Goal: Information Seeking & Learning: Learn about a topic

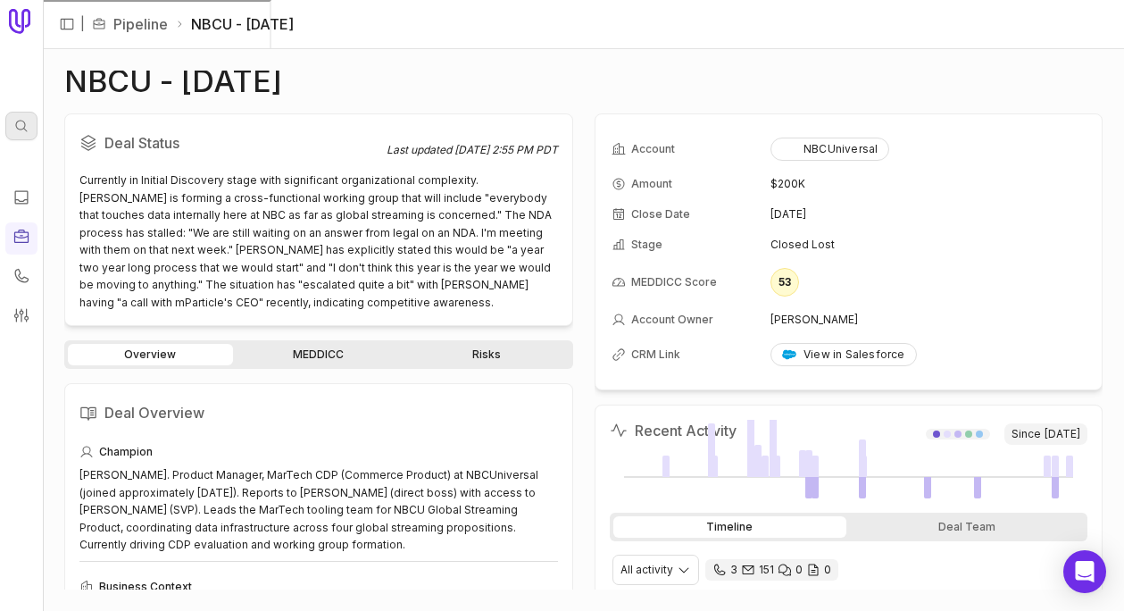
click at [22, 131] on icon at bounding box center [21, 126] width 14 height 14
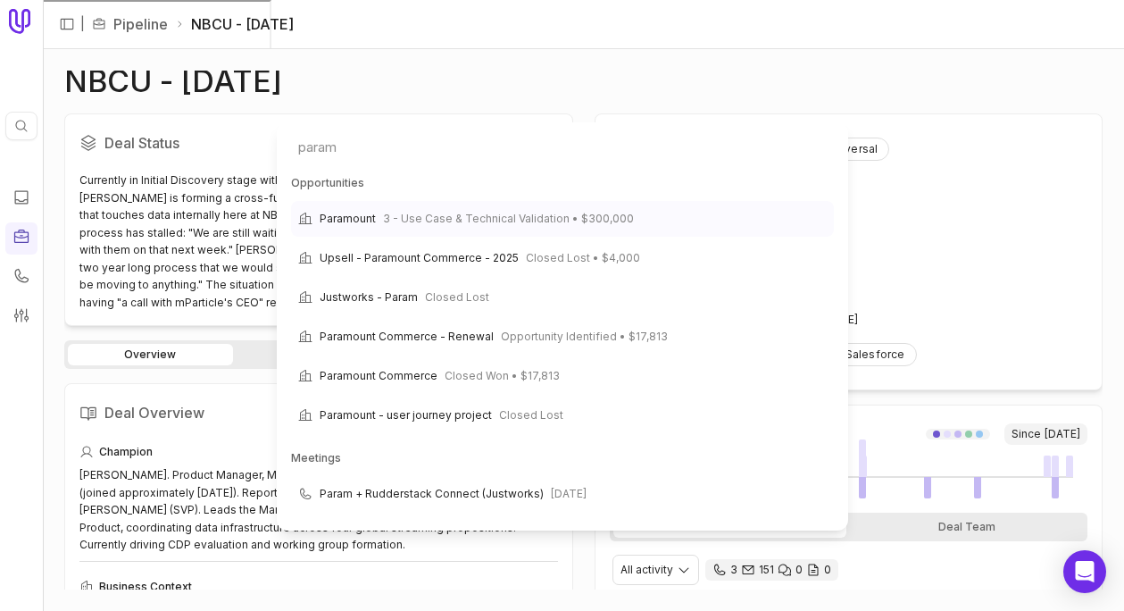
type input "param"
click at [368, 221] on span "Paramount" at bounding box center [348, 218] width 56 height 21
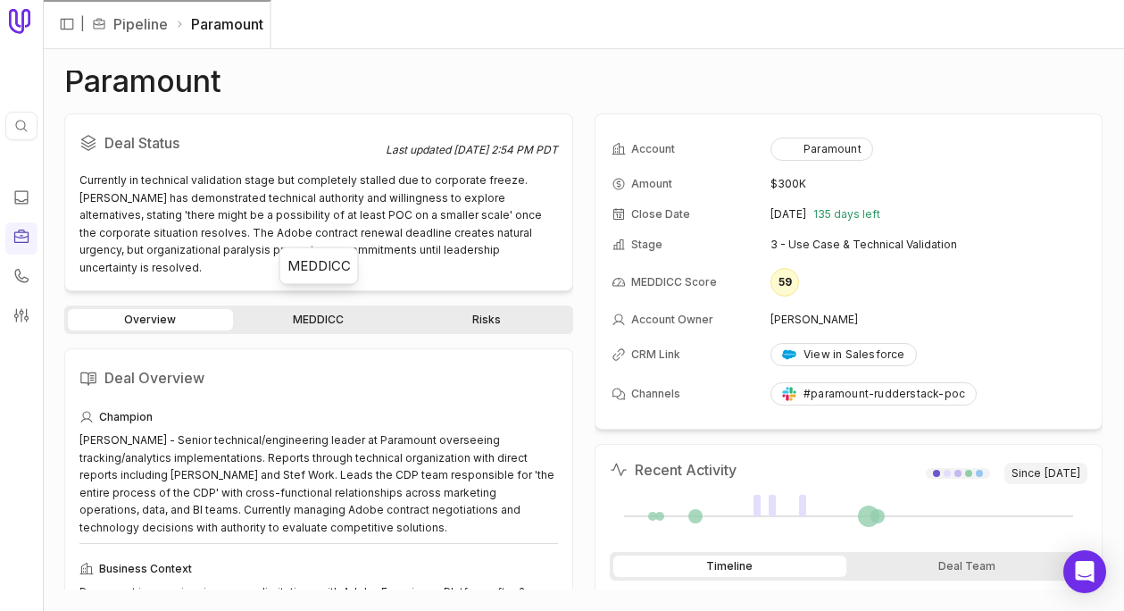
click at [299, 309] on link "MEDDICC" at bounding box center [319, 319] width 165 height 21
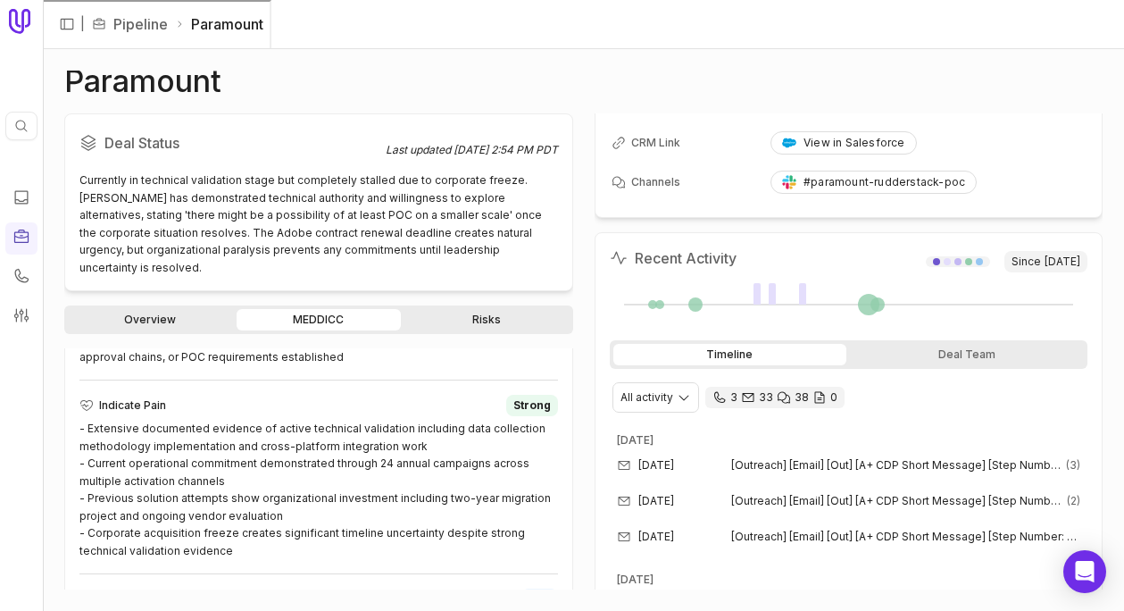
scroll to position [929, 0]
click at [22, 193] on icon at bounding box center [22, 197] width 18 height 18
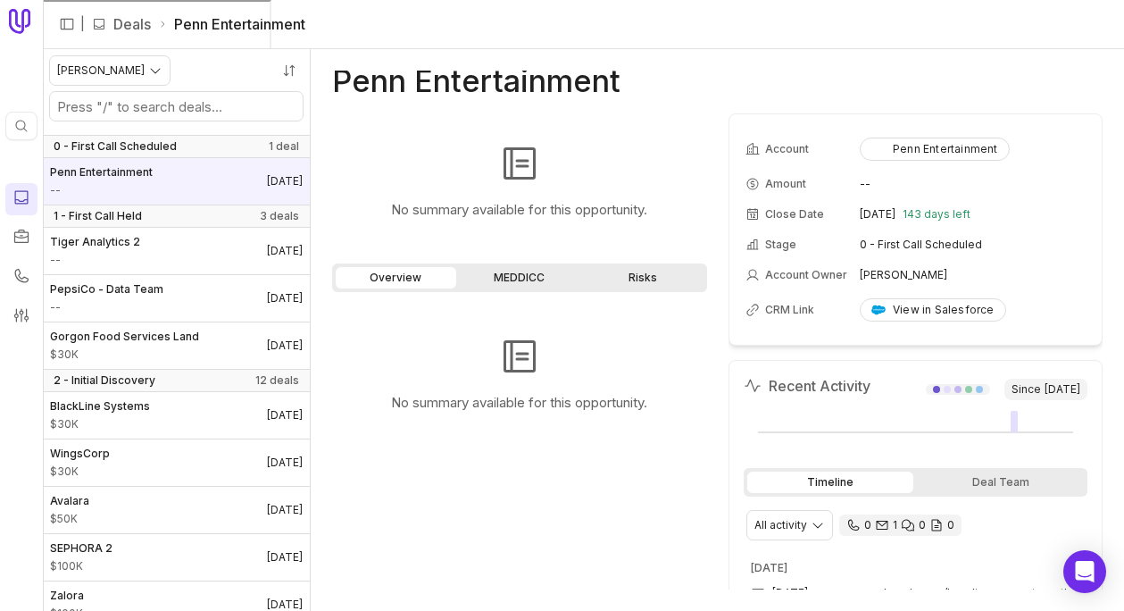
click at [22, 15] on icon at bounding box center [22, 21] width 10 height 25
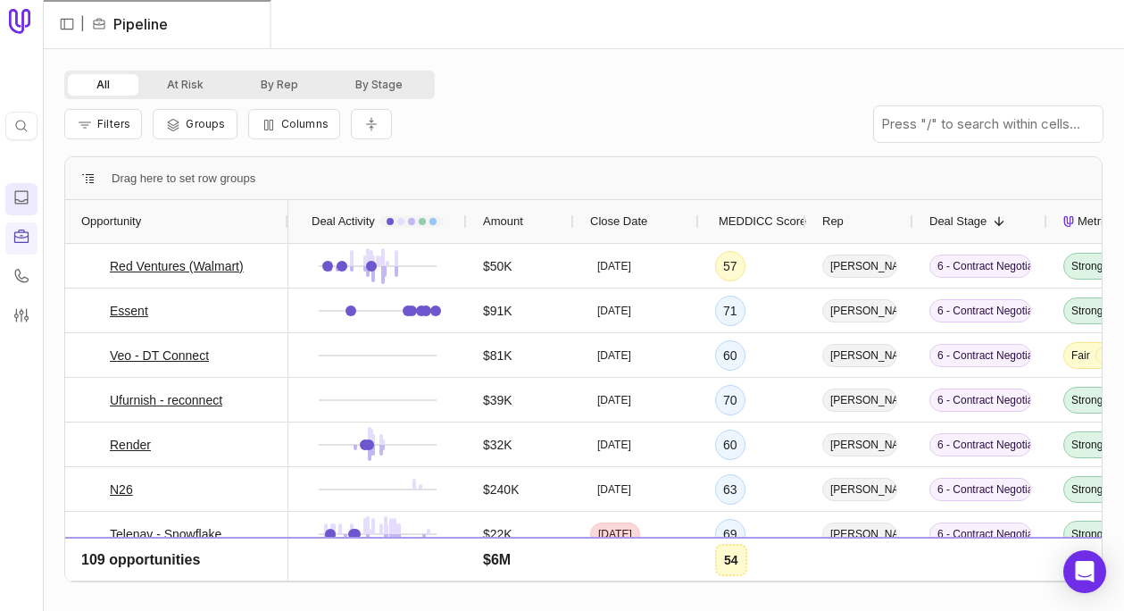
click at [764, 229] on span "MEDDICC Score" at bounding box center [763, 221] width 88 height 21
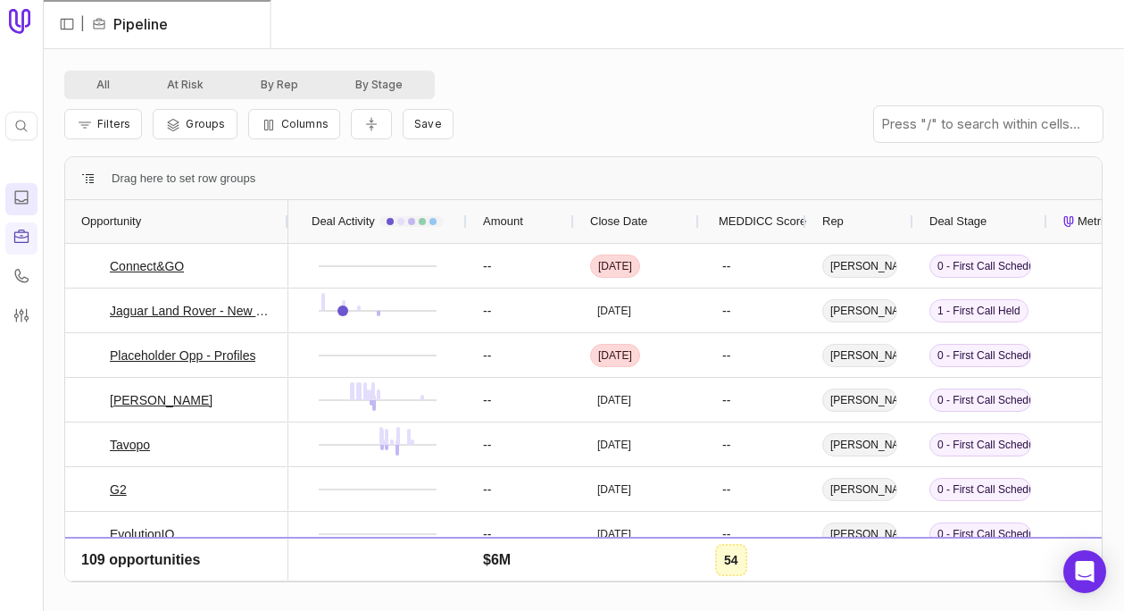
click at [764, 229] on span "MEDDICC Score" at bounding box center [763, 221] width 88 height 21
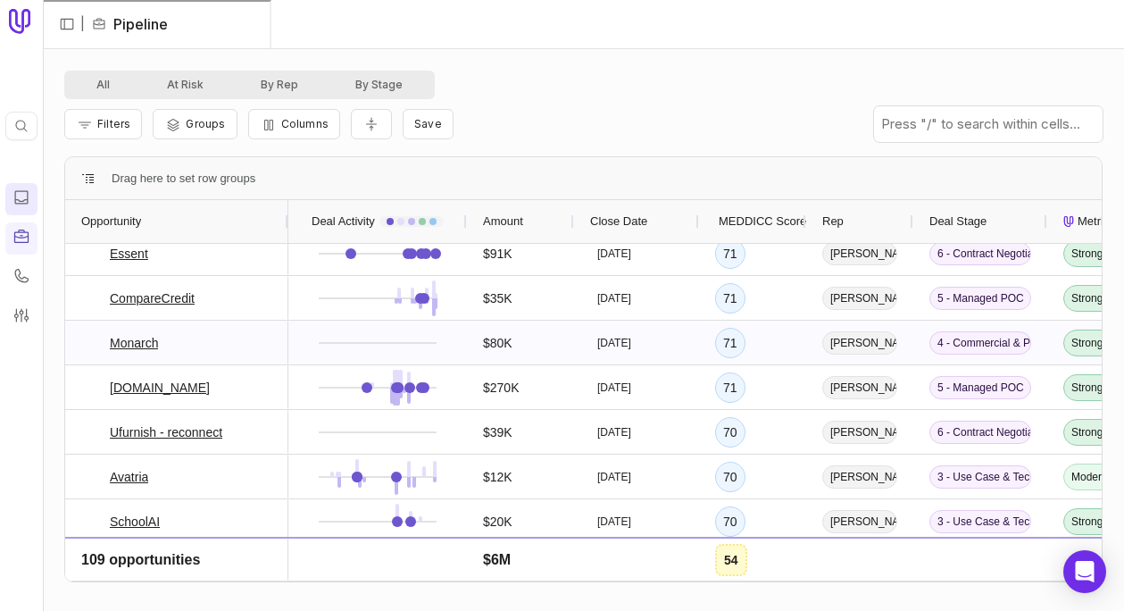
scroll to position [330, 0]
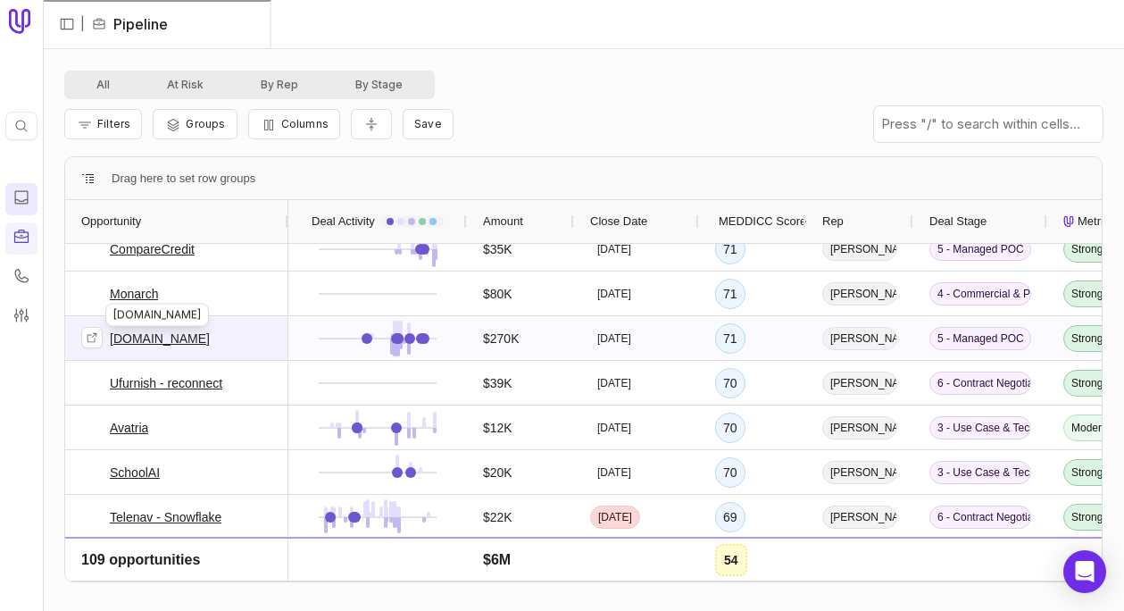
click at [142, 338] on link "[DOMAIN_NAME]" at bounding box center [160, 338] width 100 height 21
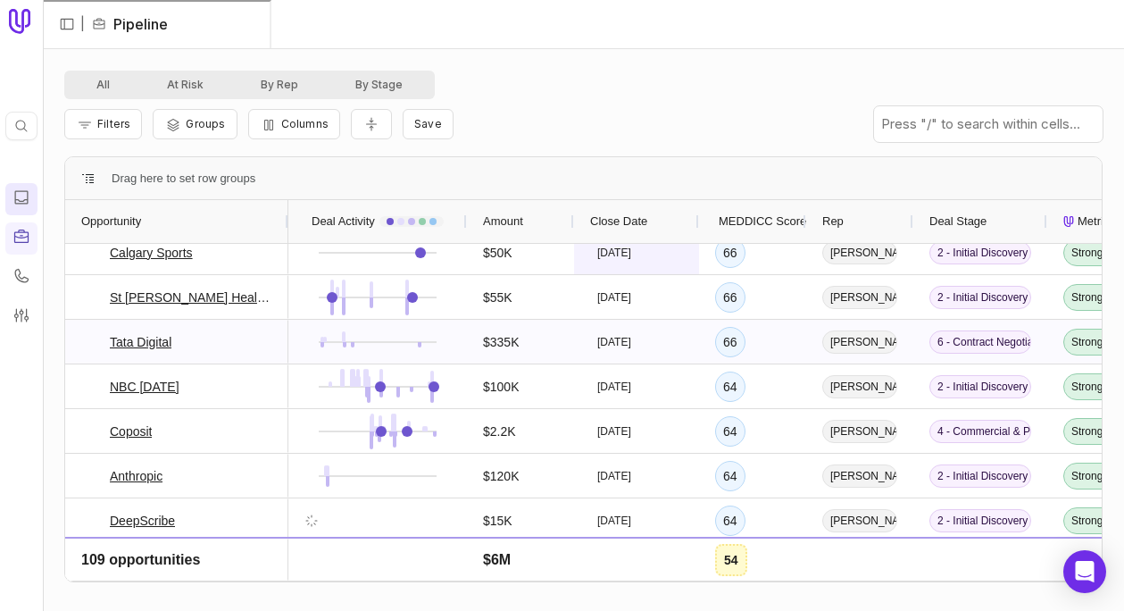
scroll to position [1041, 0]
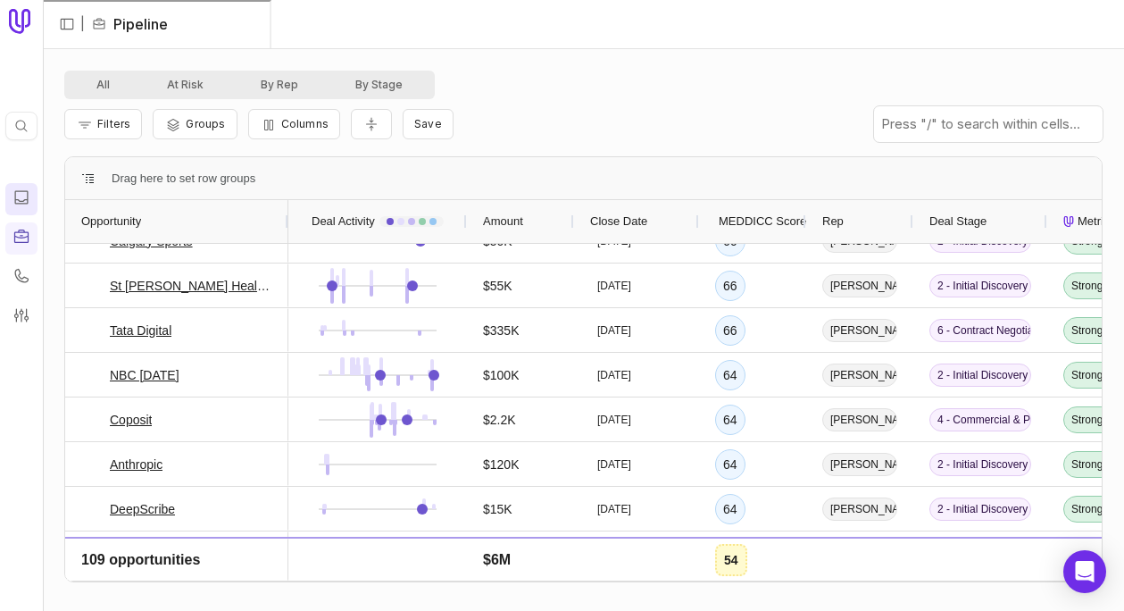
click at [719, 15] on nav "| Pipeline" at bounding box center [583, 24] width 1081 height 49
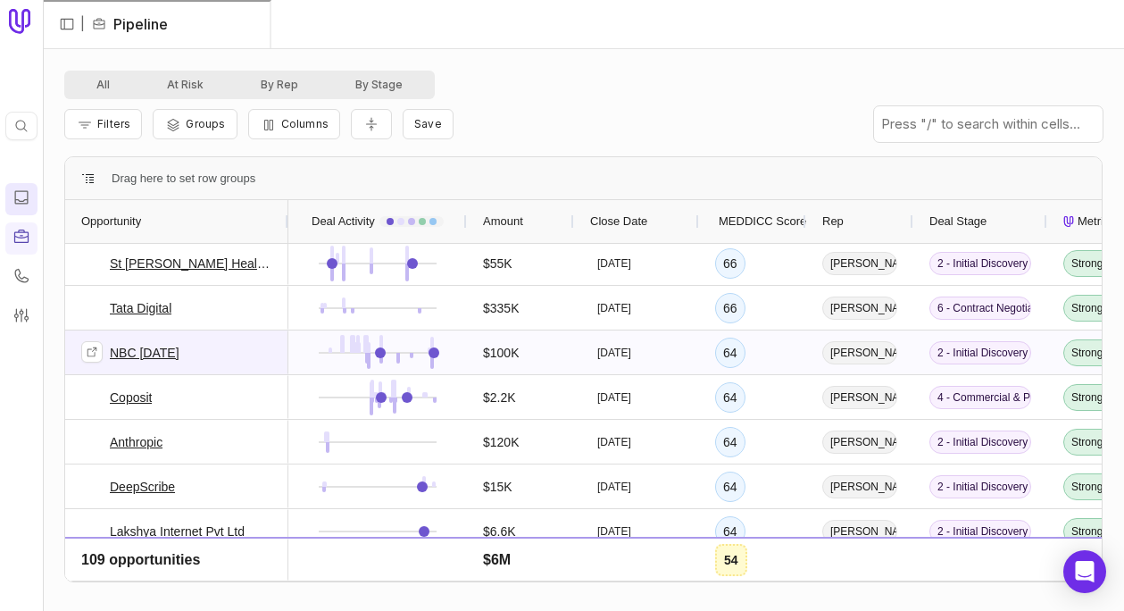
scroll to position [1048, 0]
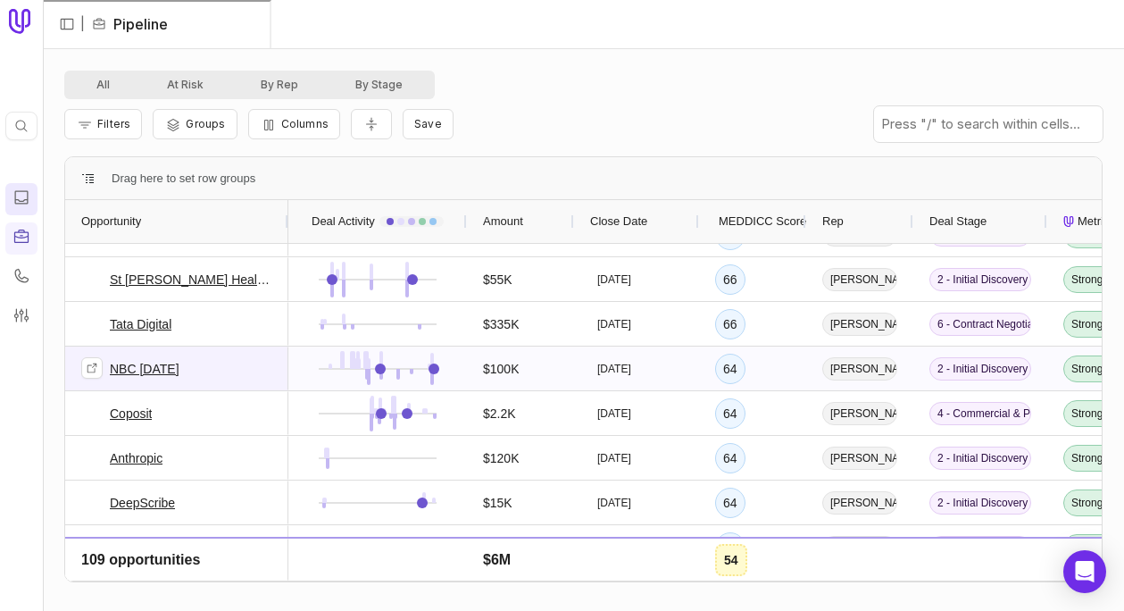
click at [140, 363] on link "NBC [DATE]" at bounding box center [145, 368] width 70 height 21
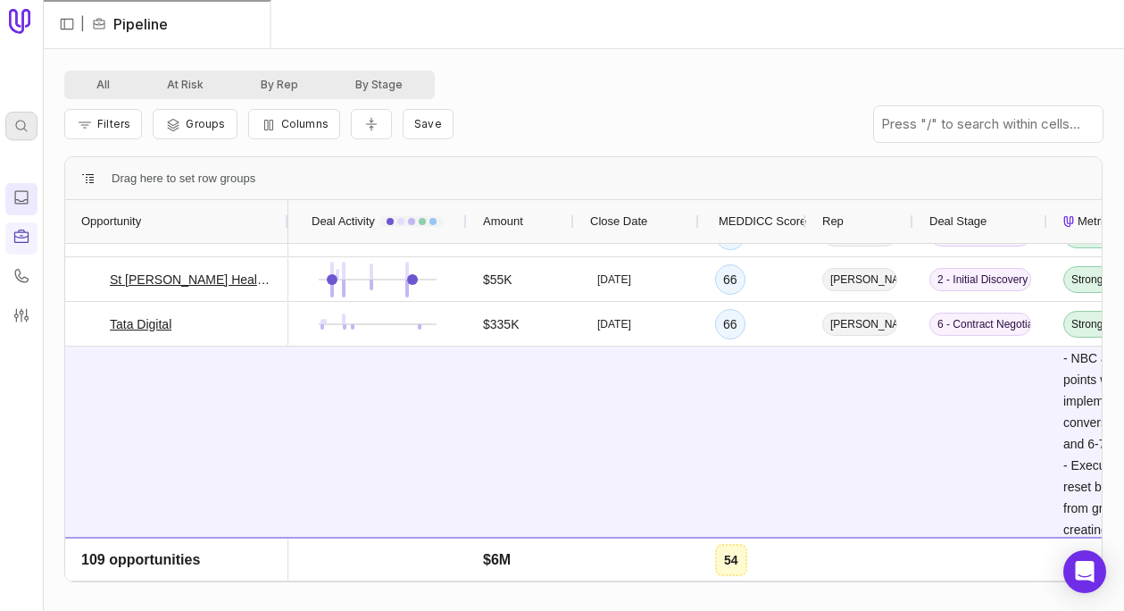
click at [22, 125] on icon at bounding box center [21, 126] width 14 height 14
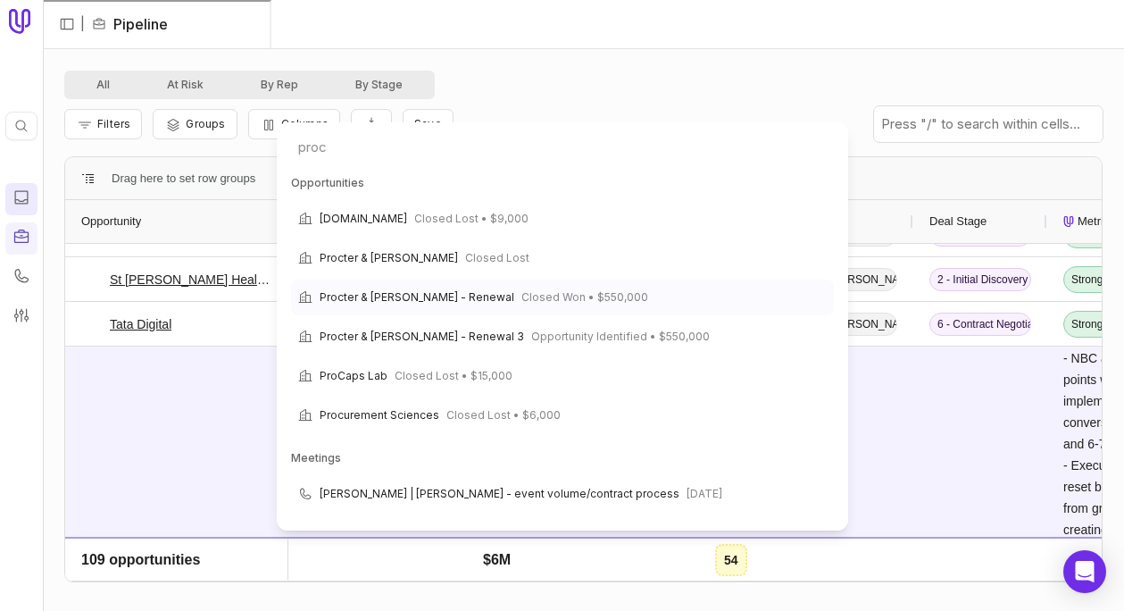
type input "proc"
click at [344, 302] on span "Procter & Gamble - Renewal" at bounding box center [417, 297] width 195 height 21
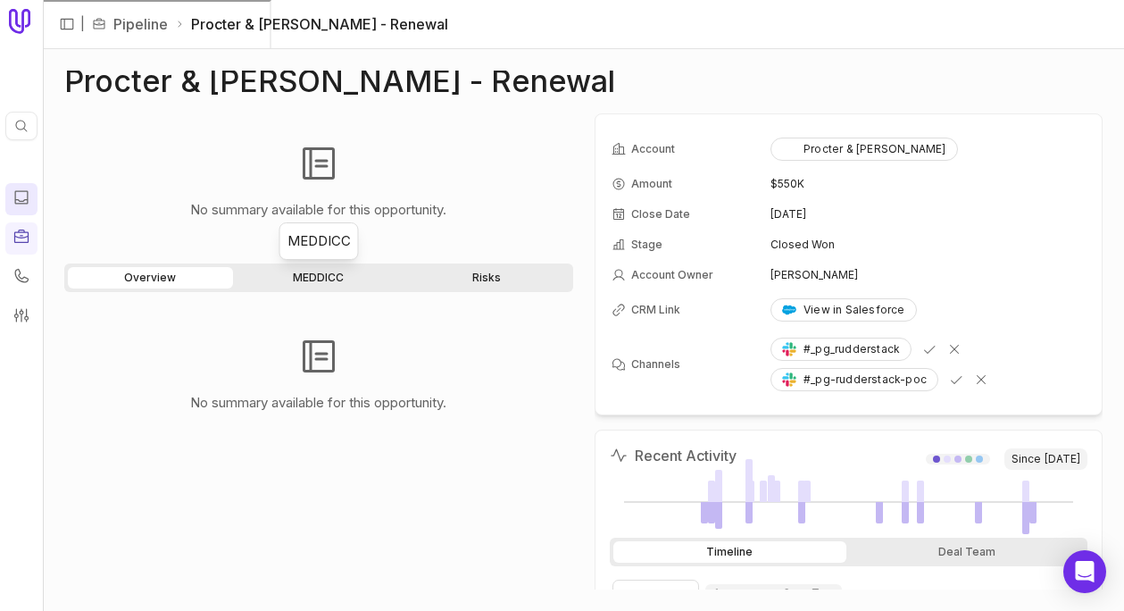
click at [325, 278] on link "MEDDICC" at bounding box center [319, 277] width 165 height 21
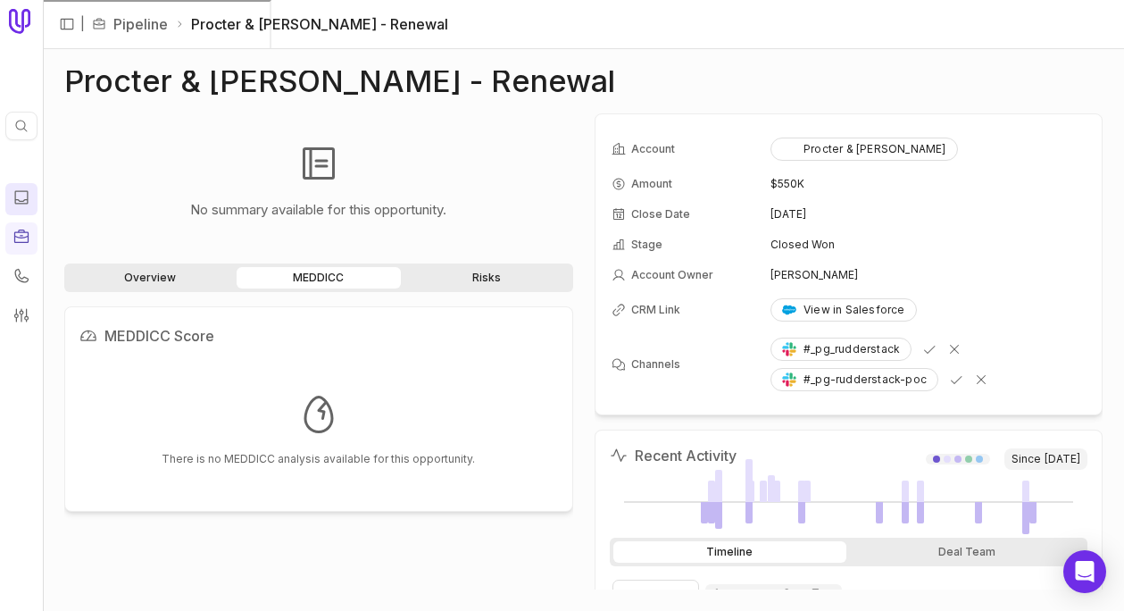
click at [433, 277] on link "Risks" at bounding box center [487, 277] width 165 height 21
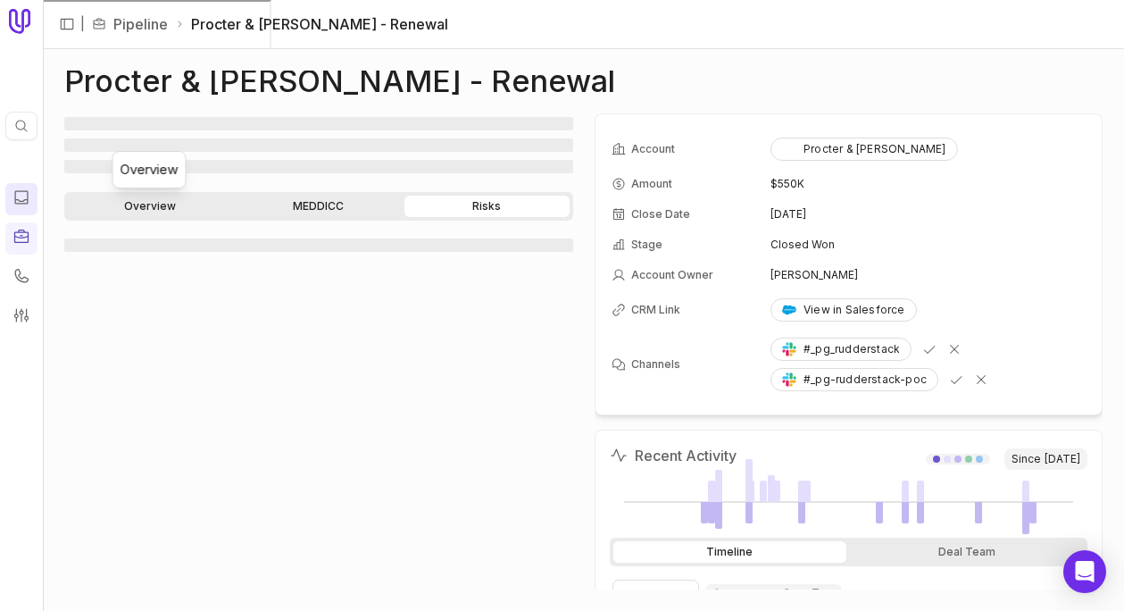
click at [161, 204] on link "Overview" at bounding box center [150, 206] width 165 height 21
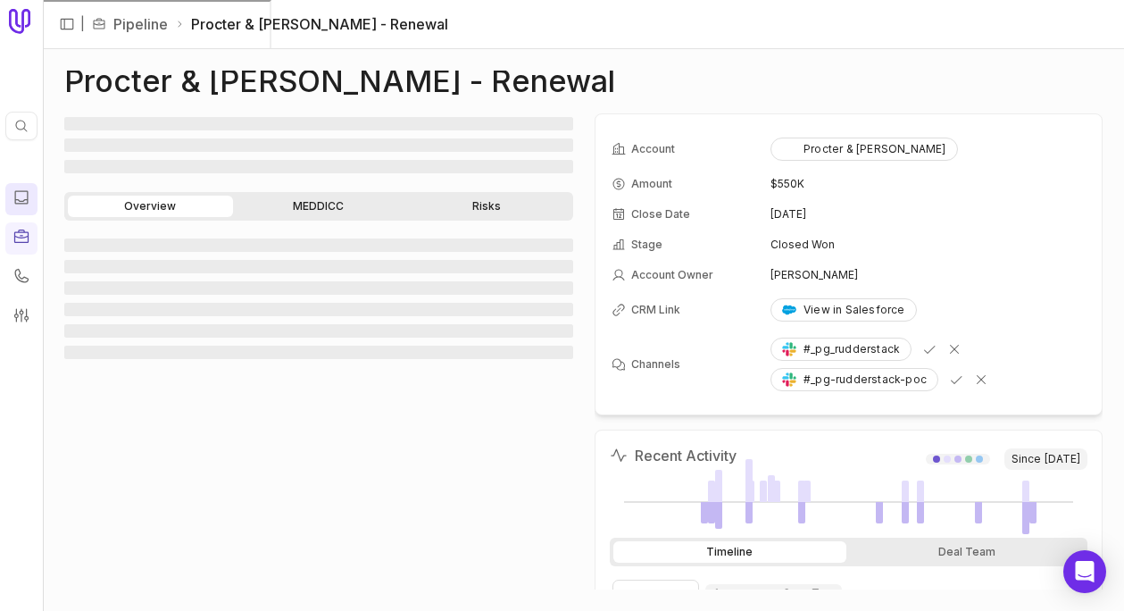
click at [285, 202] on link "MEDDICC" at bounding box center [319, 206] width 165 height 21
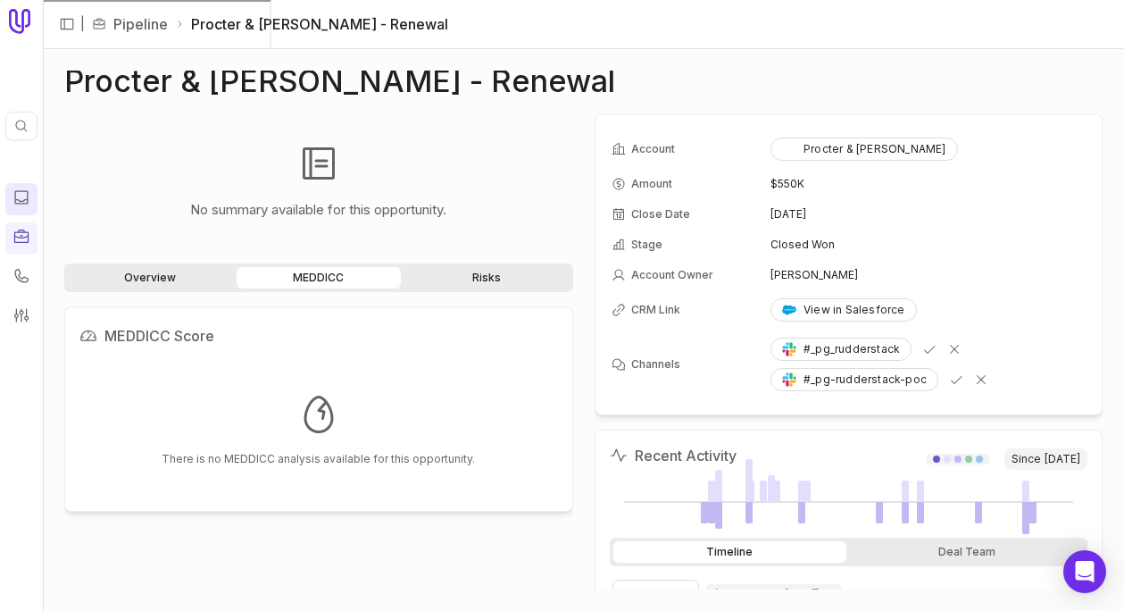
click at [27, 19] on icon at bounding box center [19, 21] width 21 height 25
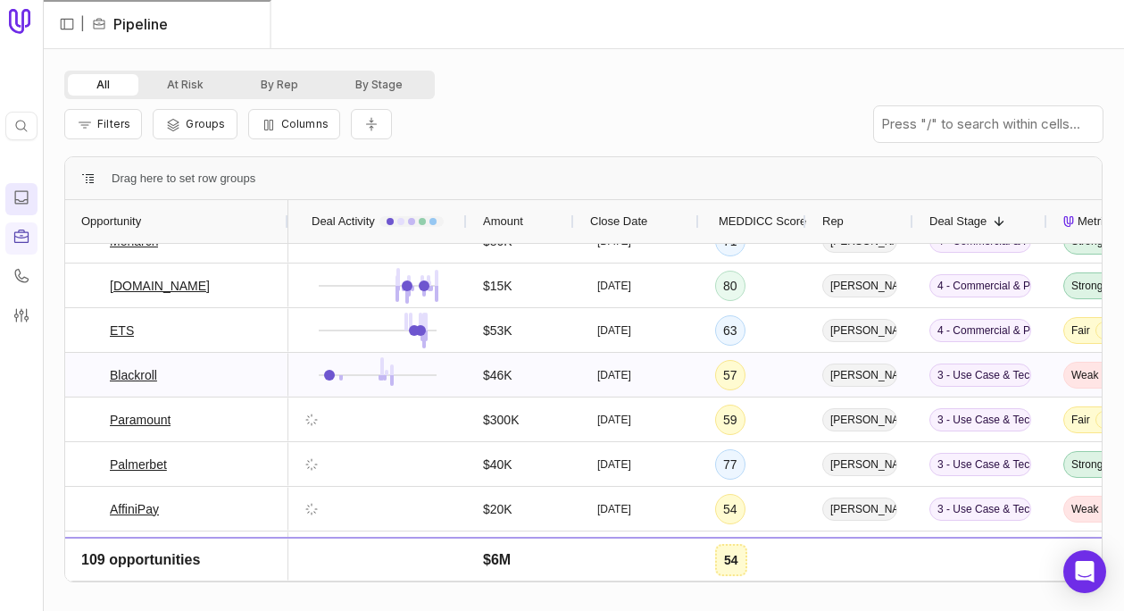
scroll to position [919, 0]
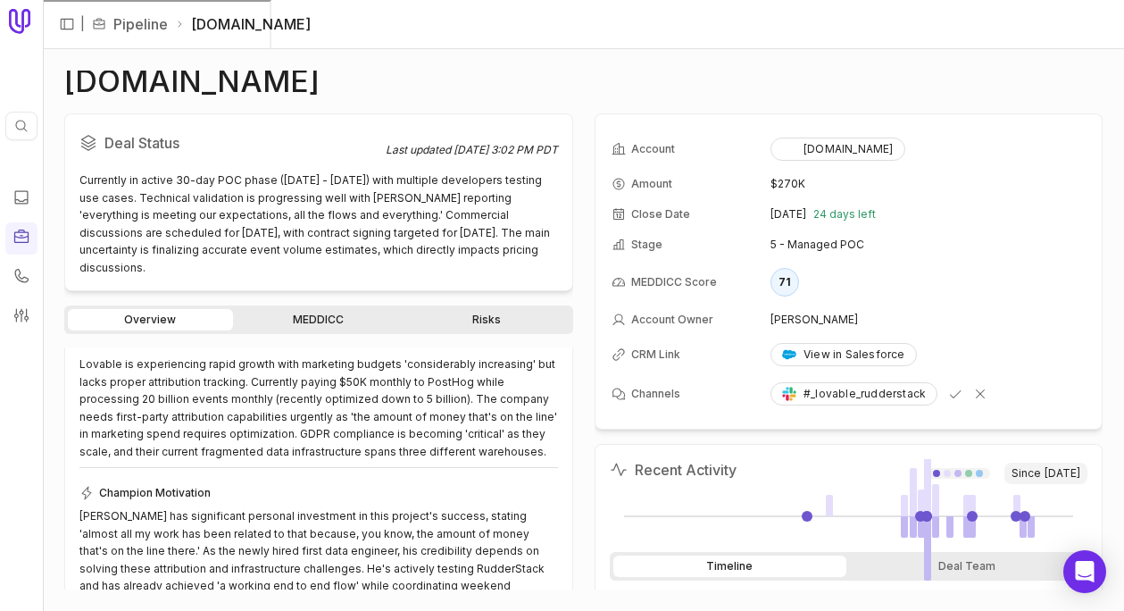
scroll to position [229, 0]
click at [338, 326] on link "MEDDICC" at bounding box center [319, 319] width 165 height 21
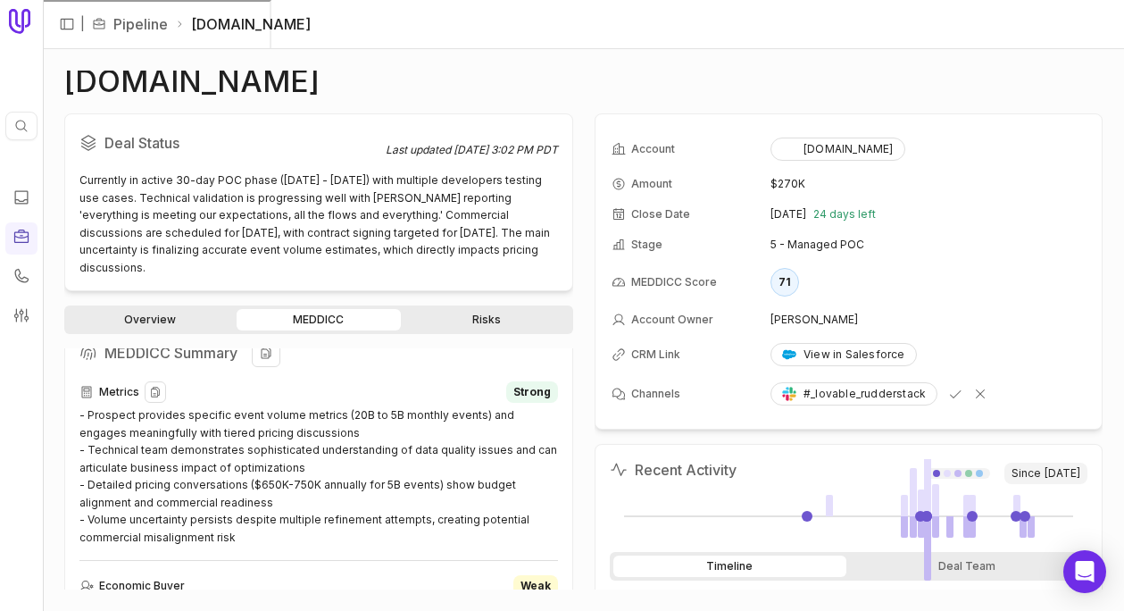
scroll to position [167, 0]
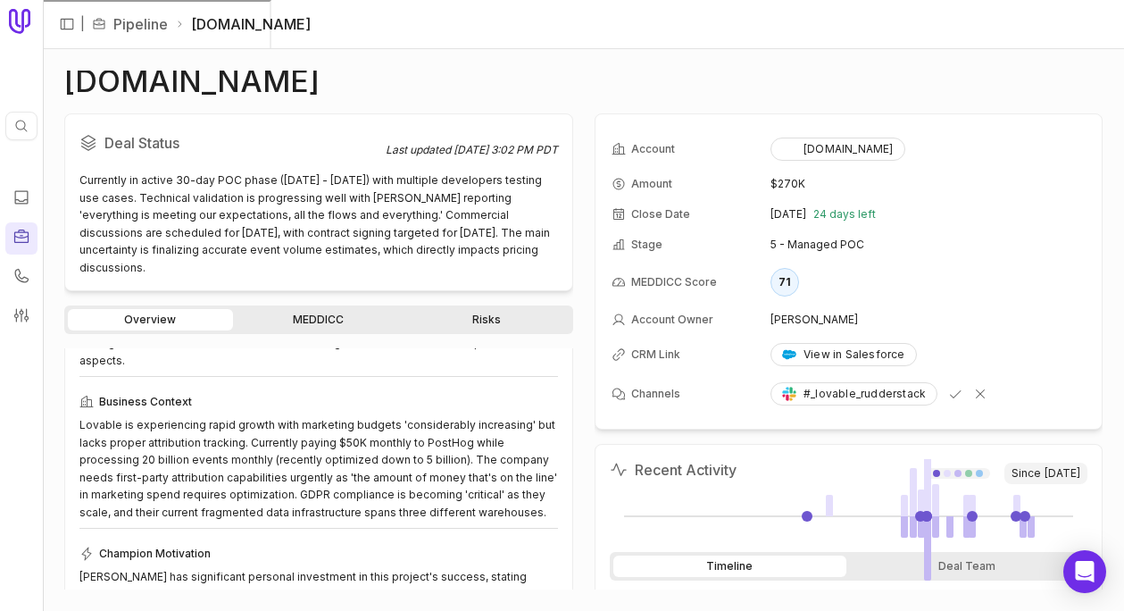
click at [21, 243] on icon at bounding box center [22, 237] width 18 height 18
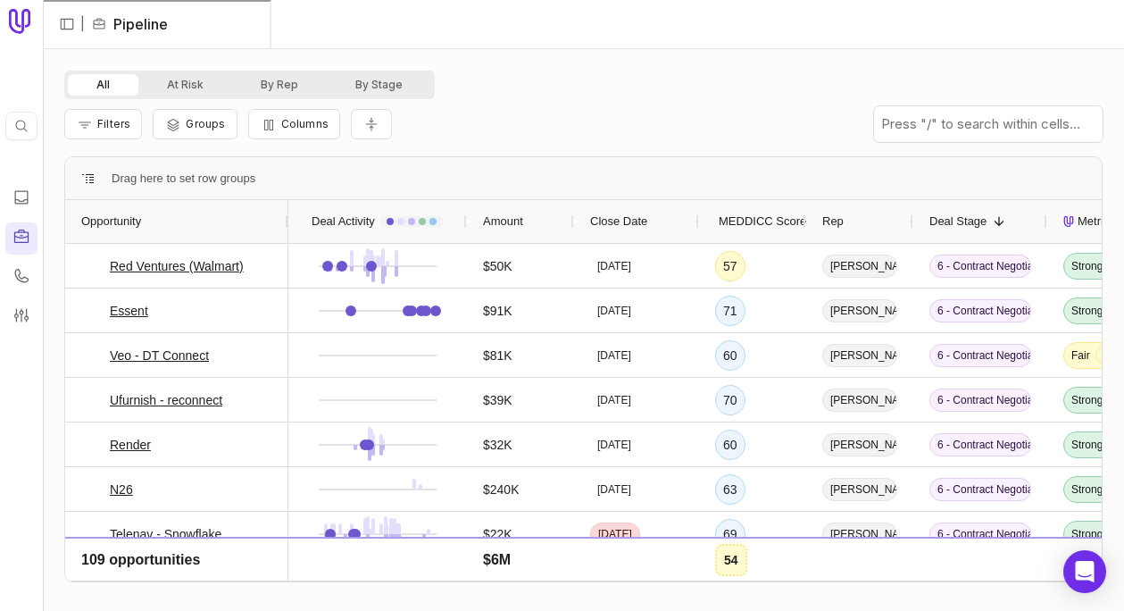
click at [759, 226] on span "MEDDICC Score" at bounding box center [763, 221] width 88 height 21
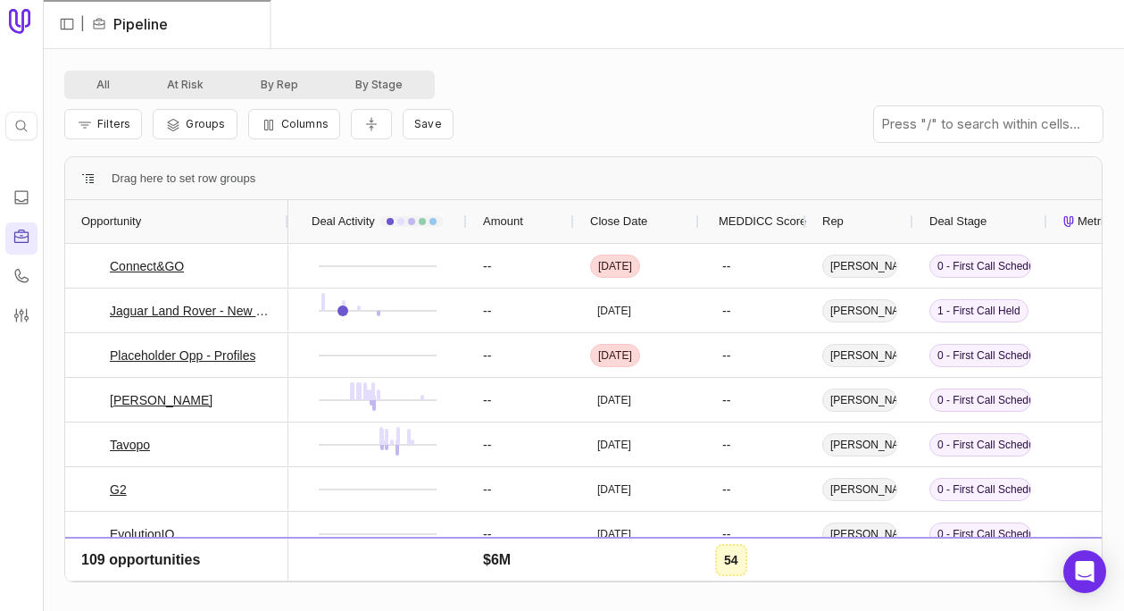
click at [759, 226] on span "MEDDICC Score" at bounding box center [763, 221] width 88 height 21
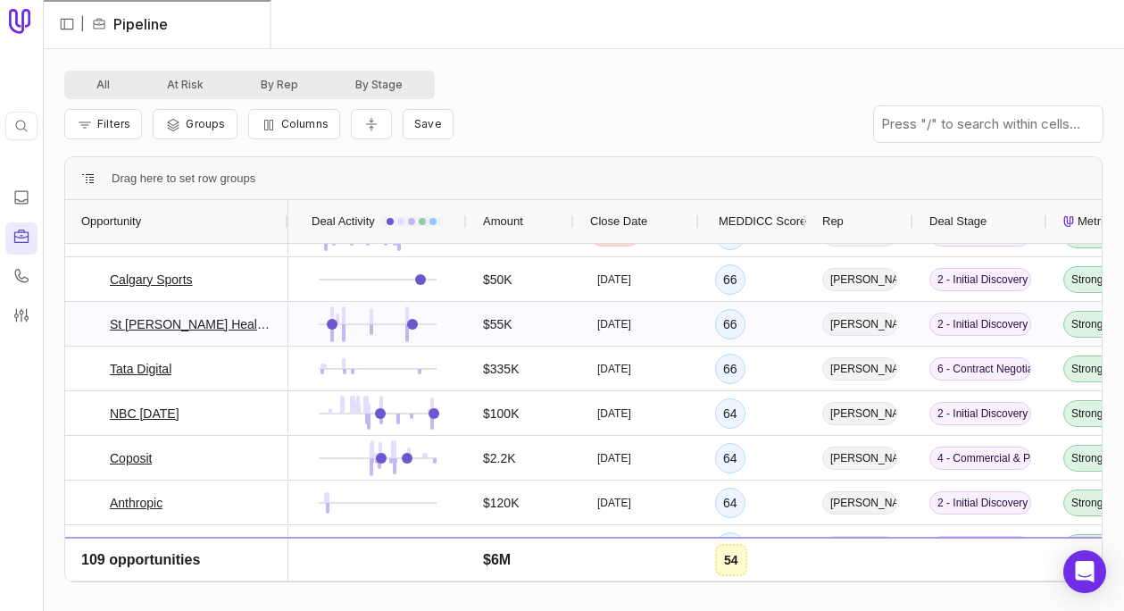
scroll to position [620, 0]
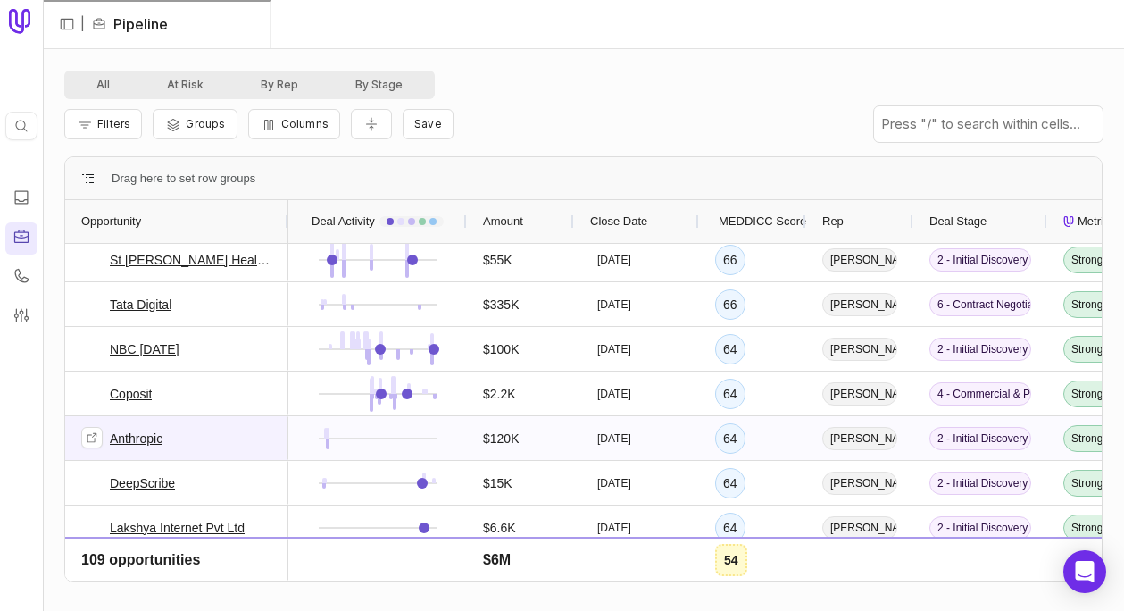
click at [137, 431] on link "Anthropic" at bounding box center [136, 438] width 53 height 21
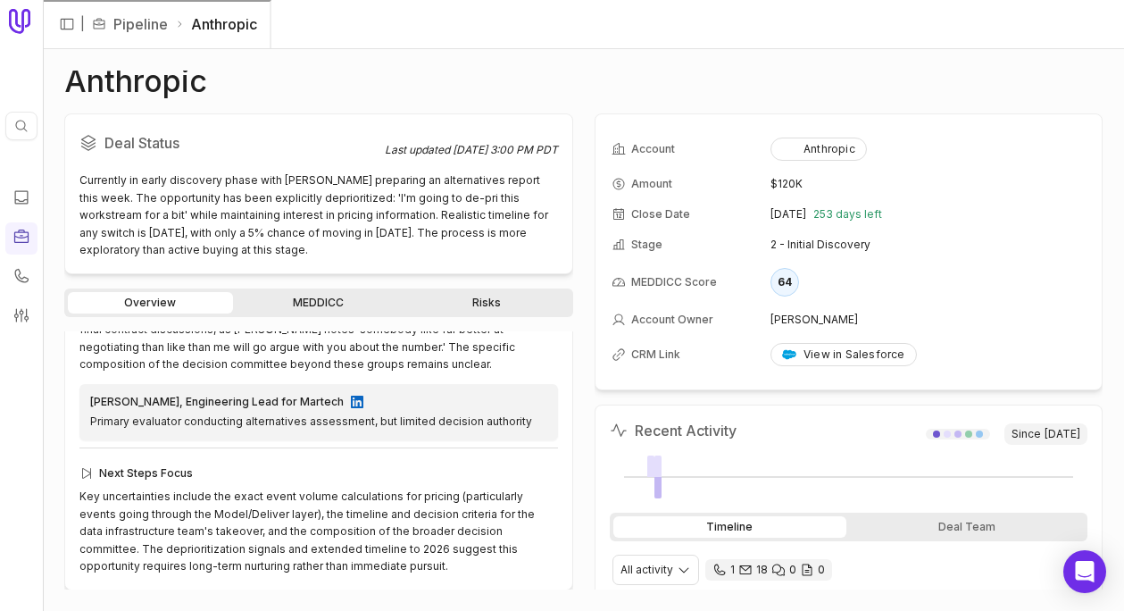
scroll to position [448, 0]
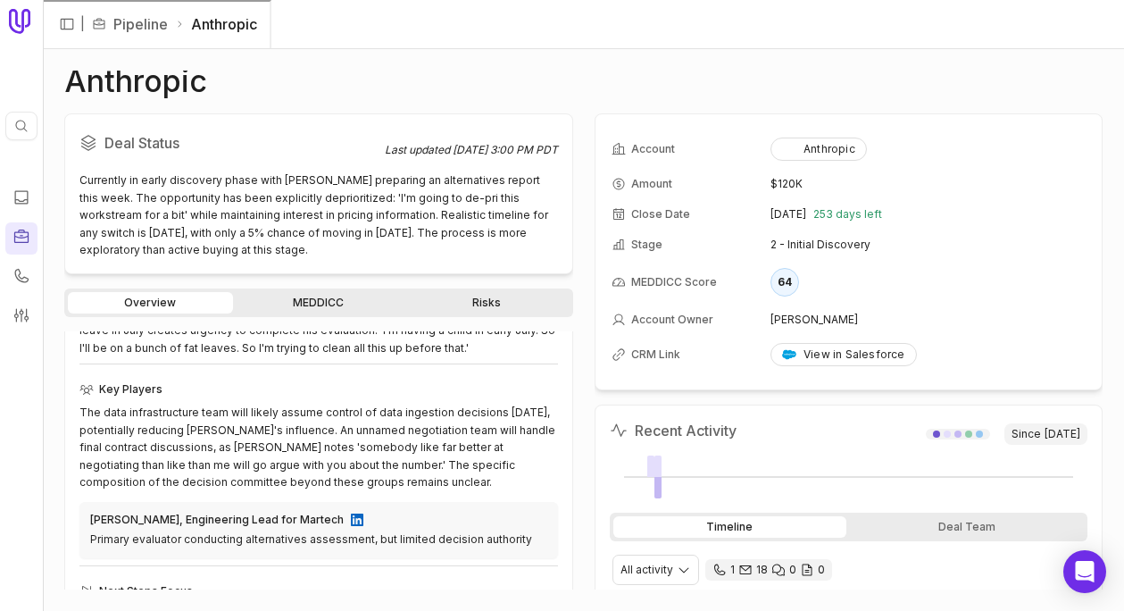
click at [20, 233] on icon at bounding box center [22, 237] width 18 height 18
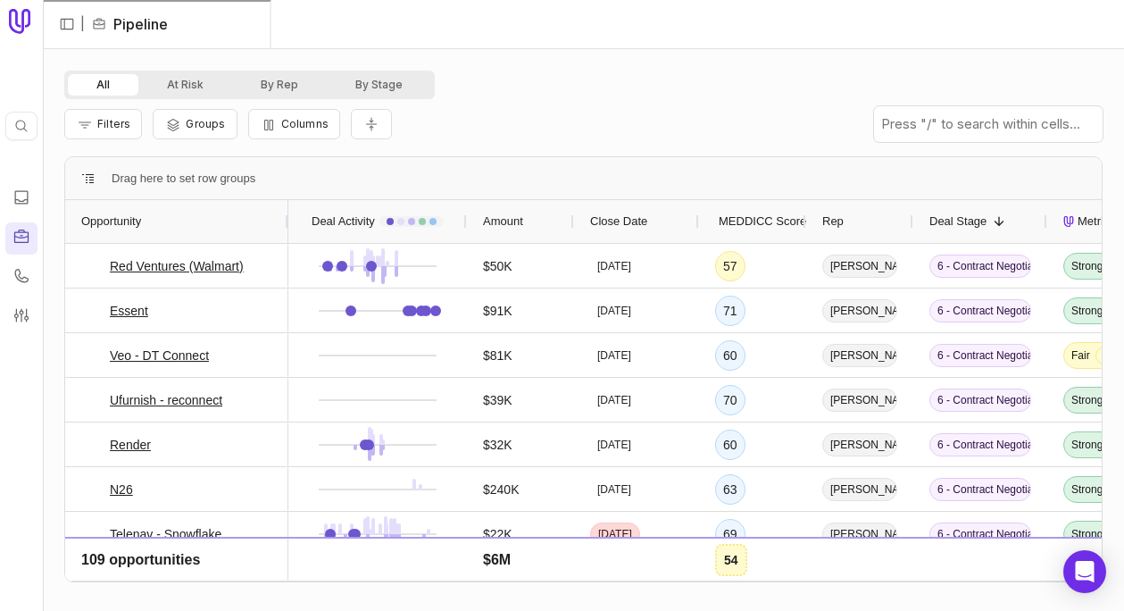
click at [856, 224] on div "Rep" at bounding box center [859, 222] width 75 height 34
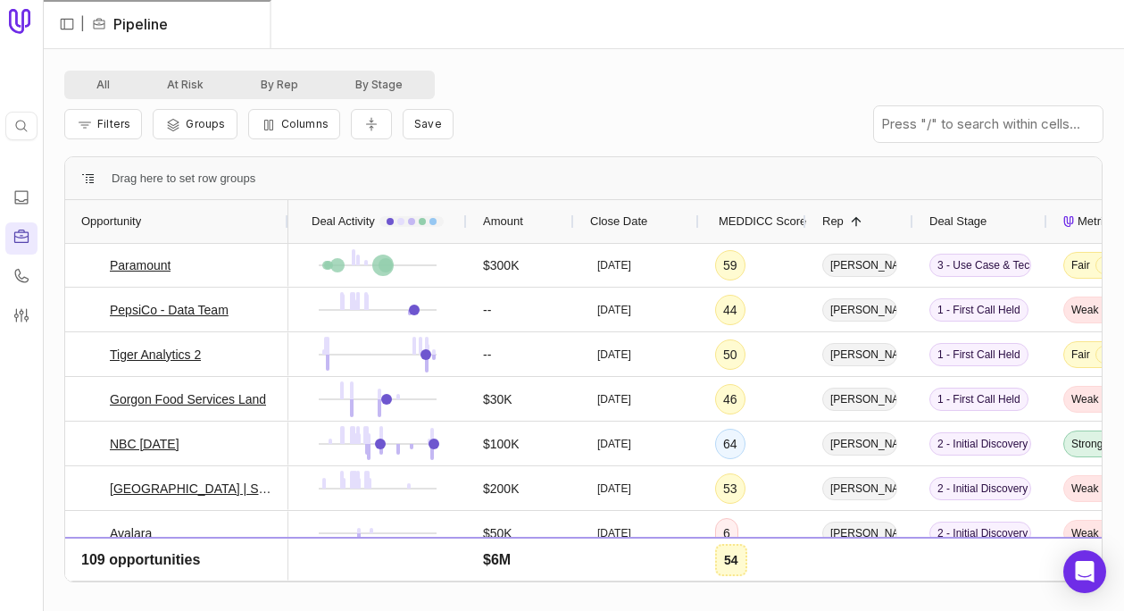
click at [599, 105] on div "Filters Groups Columns Save" at bounding box center [583, 124] width 1039 height 50
click at [581, 120] on div "Filters Groups Columns Save" at bounding box center [583, 124] width 1039 height 50
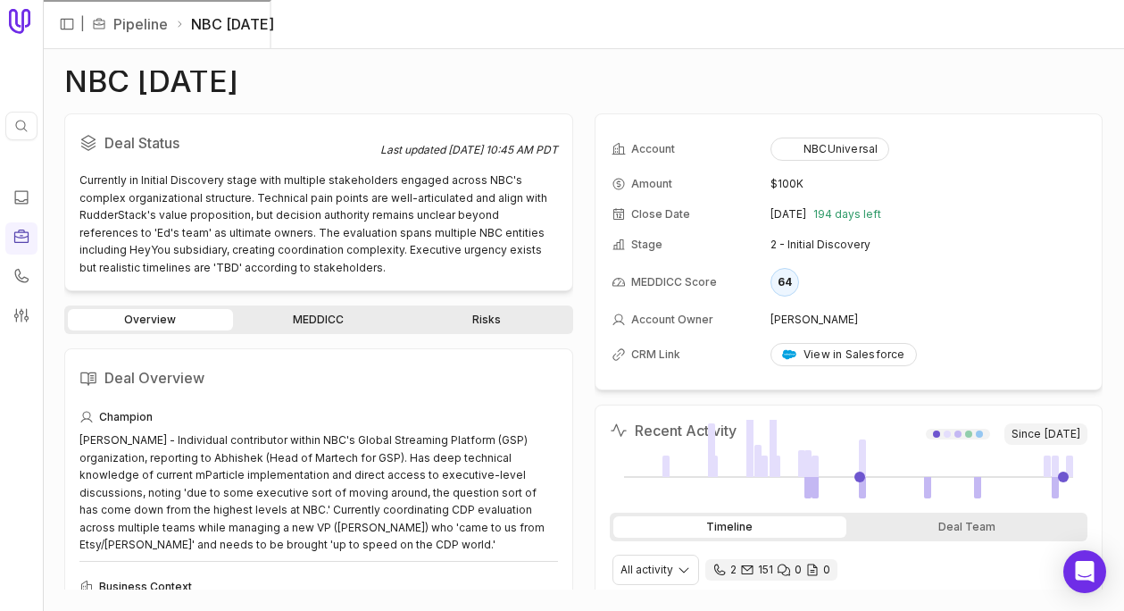
click at [315, 308] on div "Overview MEDDICC Risks" at bounding box center [318, 319] width 509 height 29
click at [313, 319] on link "MEDDICC" at bounding box center [319, 319] width 165 height 21
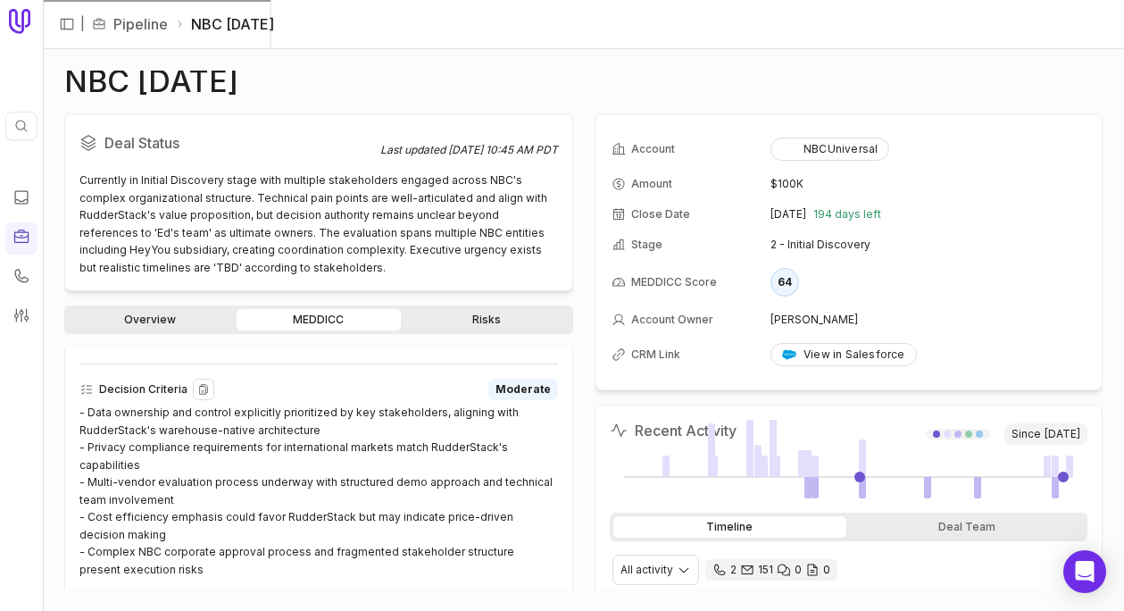
scroll to position [561, 0]
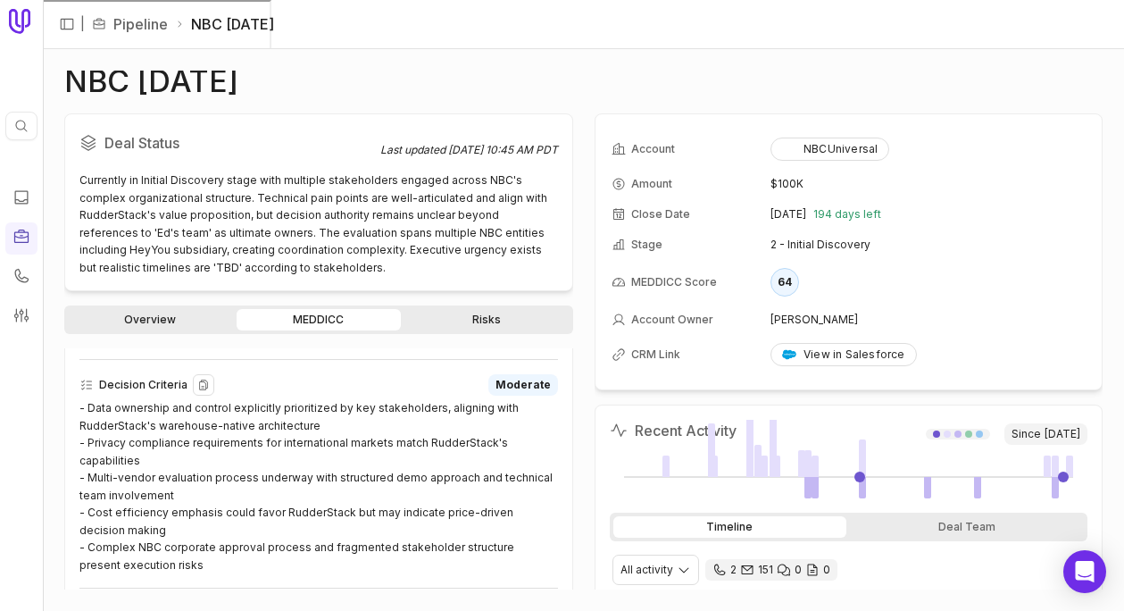
click at [326, 437] on div "- Data ownership and control explicitly prioritized by key stakeholders, aligni…" at bounding box center [318, 486] width 479 height 174
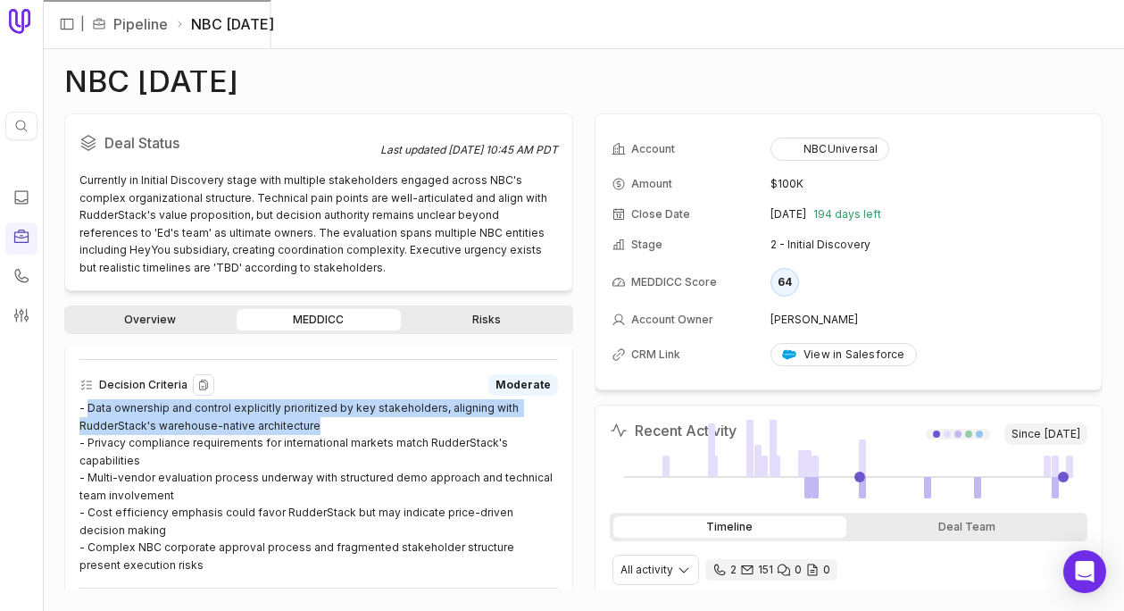
drag, startPoint x: 330, startPoint y: 430, endPoint x: 88, endPoint y: 408, distance: 242.1
click at [88, 408] on div "- Data ownership and control explicitly prioritized by key stakeholders, aligni…" at bounding box center [318, 486] width 479 height 174
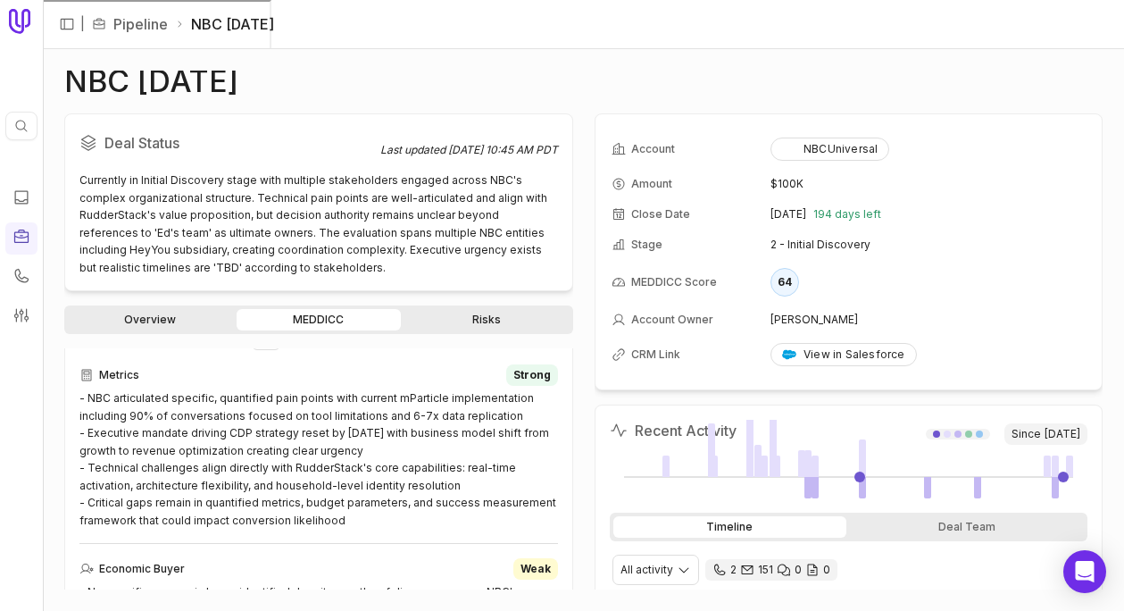
scroll to position [186, 0]
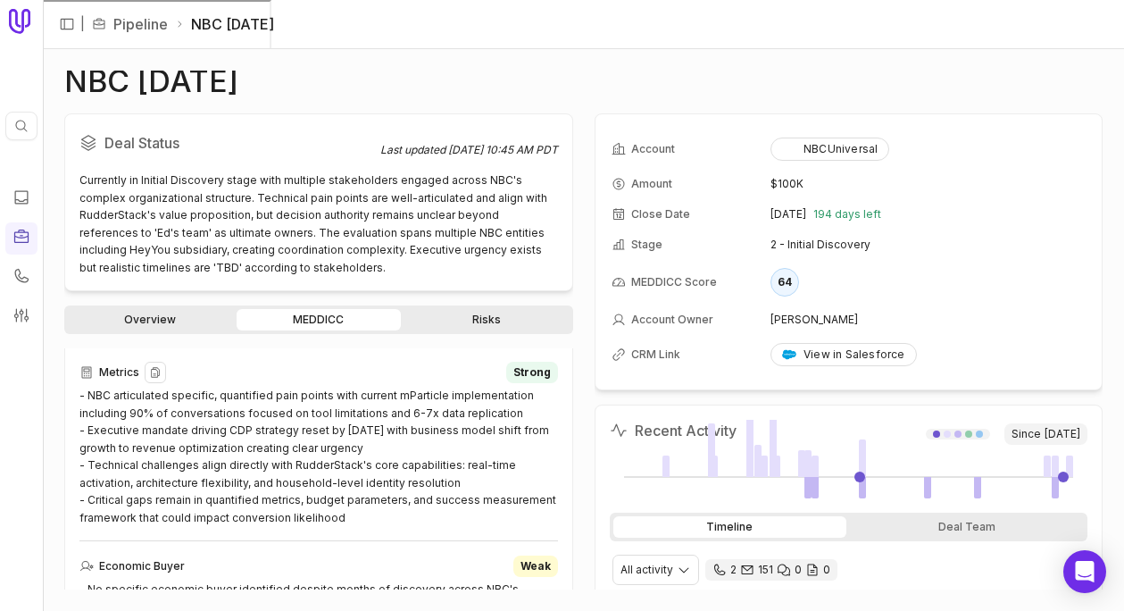
click at [338, 518] on div "- NBC articulated specific, quantified pain points with current mParticle imple…" at bounding box center [318, 456] width 479 height 139
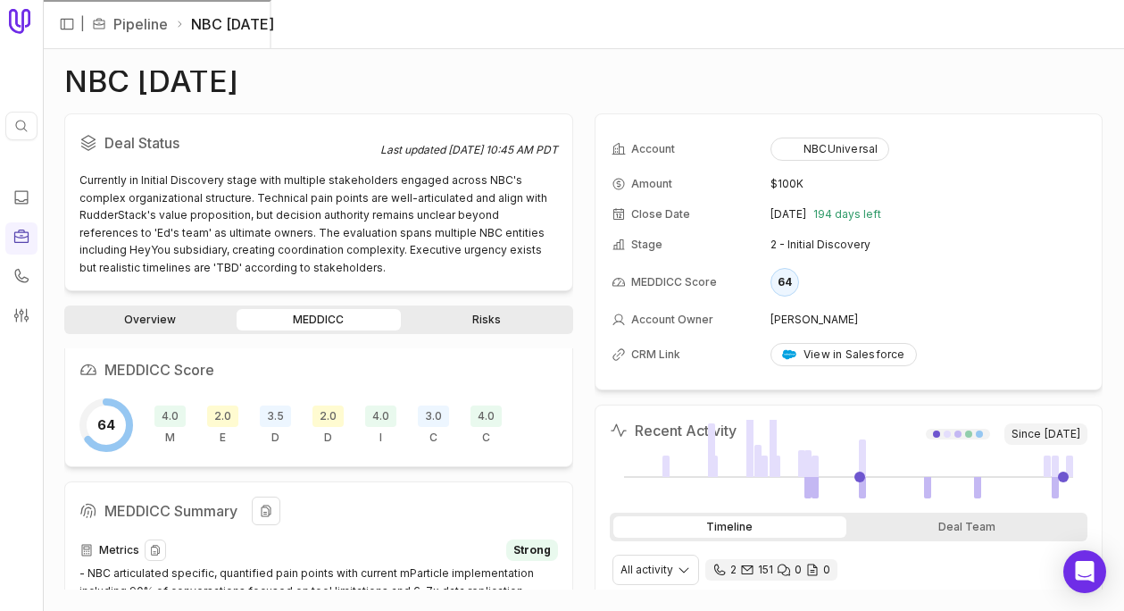
scroll to position [0, 0]
